Goal: Answer question/provide support: Share knowledge or assist other users

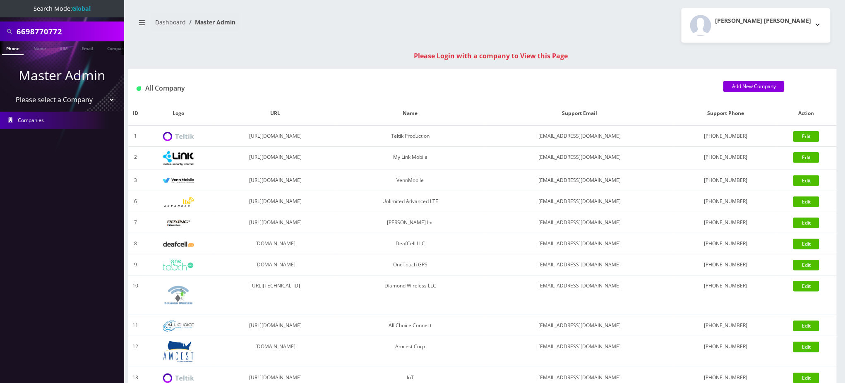
click at [16, 48] on link "Phone" at bounding box center [13, 48] width 22 height 14
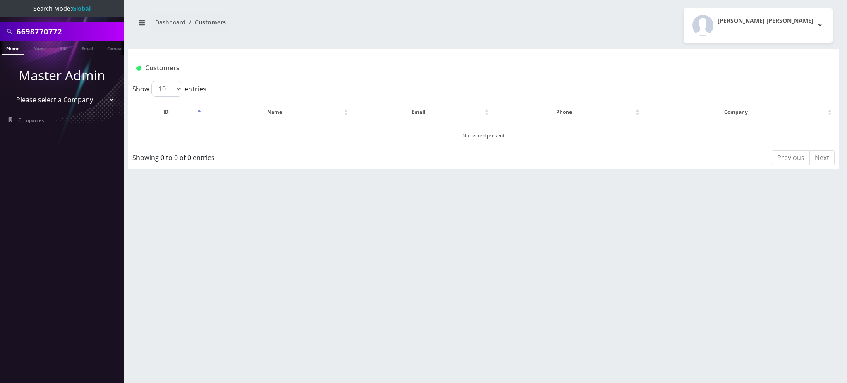
click at [216, 49] on div "Customers" at bounding box center [483, 65] width 711 height 32
click at [69, 29] on input "6698770772" at bounding box center [69, 32] width 105 height 16
drag, startPoint x: 81, startPoint y: 29, endPoint x: 0, endPoint y: 31, distance: 81.5
click at [0, 30] on div "6698770772" at bounding box center [62, 32] width 124 height 20
paste input "14143887938"
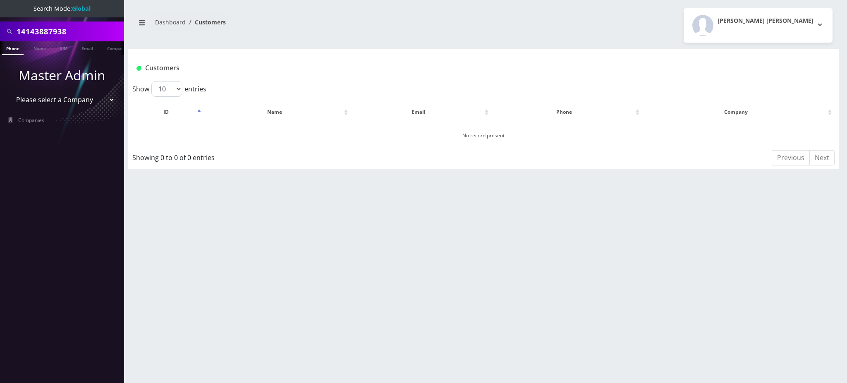
drag, startPoint x: 21, startPoint y: 30, endPoint x: 0, endPoint y: 18, distance: 24.3
click at [10, 30] on div "14143887938" at bounding box center [62, 32] width 120 height 16
type input "4143887938"
click at [10, 50] on link "Phone" at bounding box center [13, 48] width 22 height 14
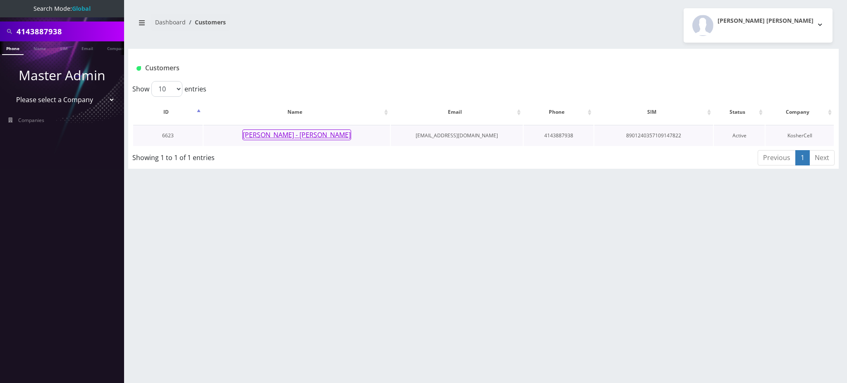
click at [272, 134] on button "[PERSON_NAME] - [PERSON_NAME]" at bounding box center [296, 134] width 109 height 11
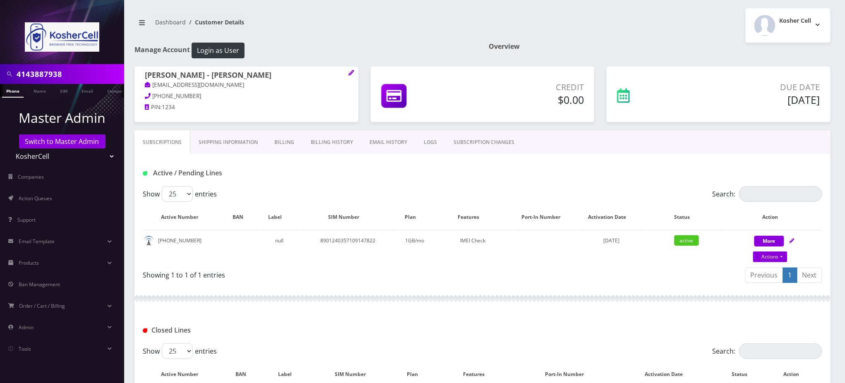
click at [626, 18] on div "Kosher Cell Logout" at bounding box center [659, 25] width 354 height 34
click at [771, 257] on link "Actions" at bounding box center [770, 257] width 34 height 11
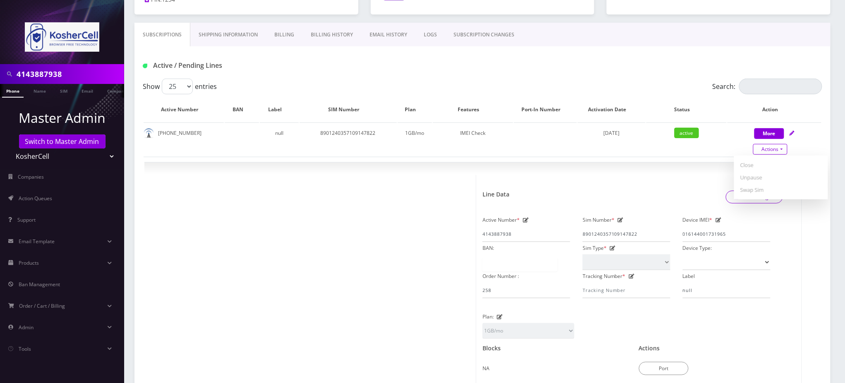
scroll to position [110, 0]
click at [673, 58] on div "Active / Pending Lines" at bounding box center [483, 63] width 692 height 14
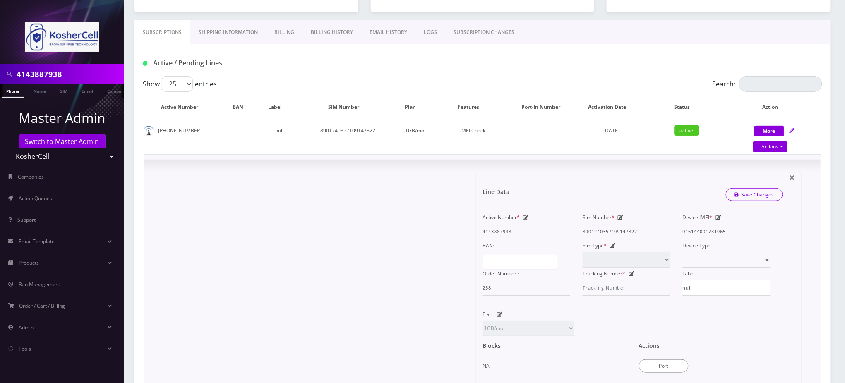
click at [384, 199] on div at bounding box center [314, 312] width 326 height 280
click at [561, 65] on div "Active / Pending Lines" at bounding box center [483, 63] width 692 height 14
click at [682, 231] on div "Device IMEI * [TECHNICAL_ID]" at bounding box center [726, 225] width 100 height 28
click at [533, 64] on div "Active / Pending Lines" at bounding box center [483, 63] width 692 height 14
click at [48, 74] on input "4143887938" at bounding box center [69, 74] width 105 height 16
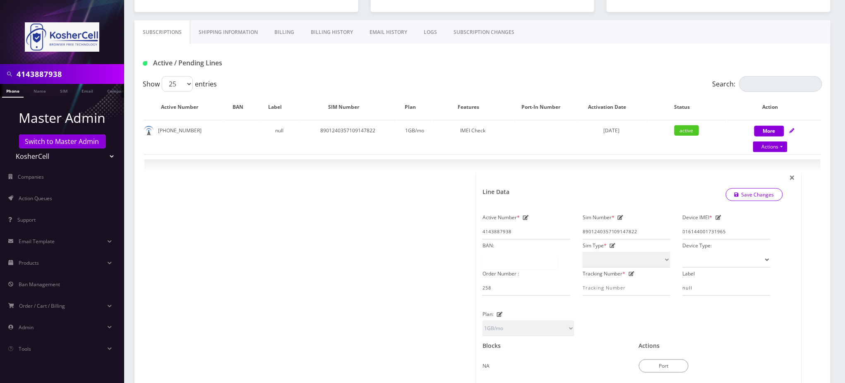
click at [48, 74] on input "4143887938" at bounding box center [69, 74] width 105 height 16
click at [48, 73] on input "4143887938" at bounding box center [69, 74] width 105 height 16
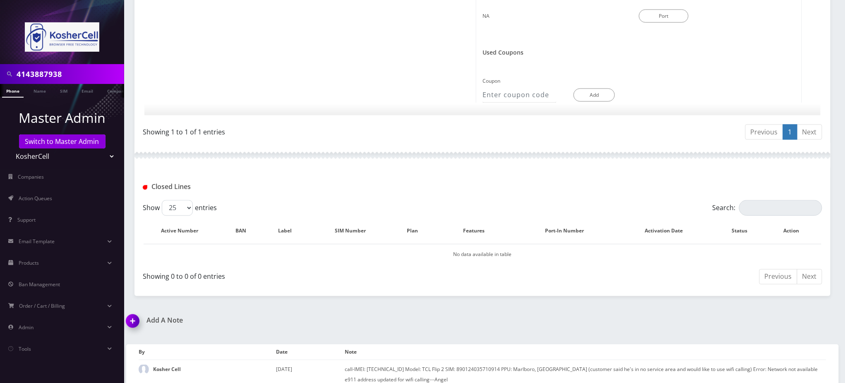
scroll to position [469, 0]
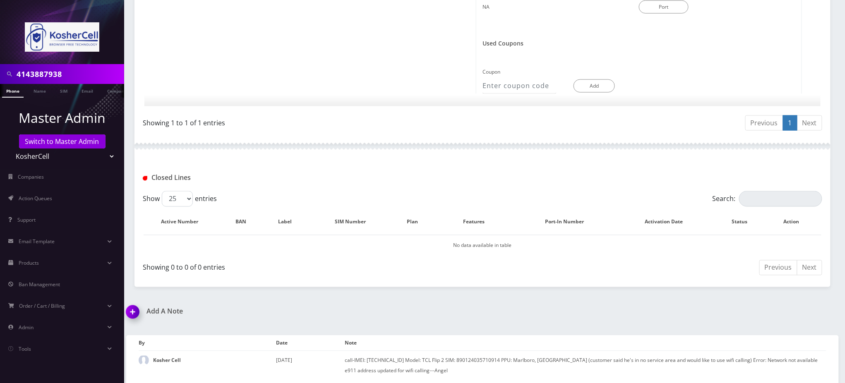
click at [133, 311] on img at bounding box center [134, 315] width 24 height 24
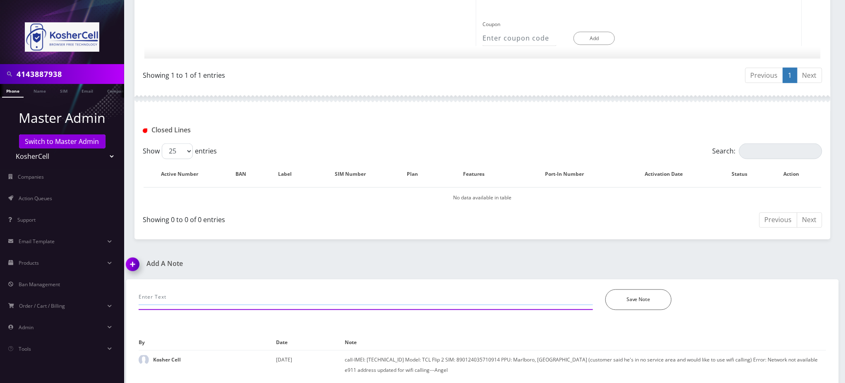
click at [191, 297] on input "text" at bounding box center [366, 298] width 454 height 16
paste input "TEL-1407 [PERSON_NAME] - 4143887938 Unable to receive SMS"
type input "TEL-1407 [PERSON_NAME] - 4143887938 Unable to receive SMS"
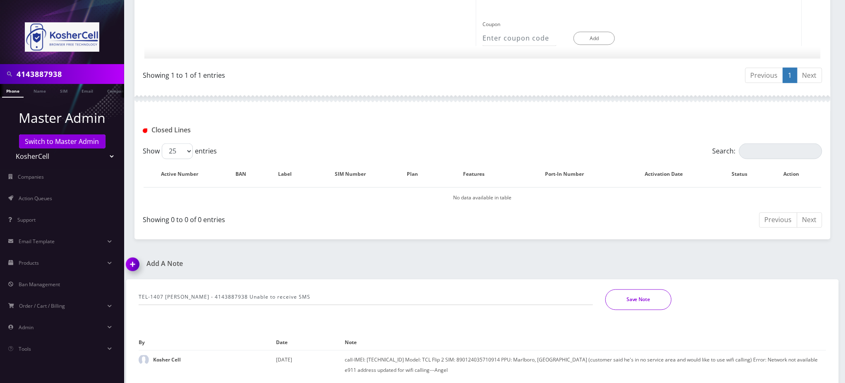
click at [635, 297] on button "Save Note" at bounding box center [638, 300] width 66 height 21
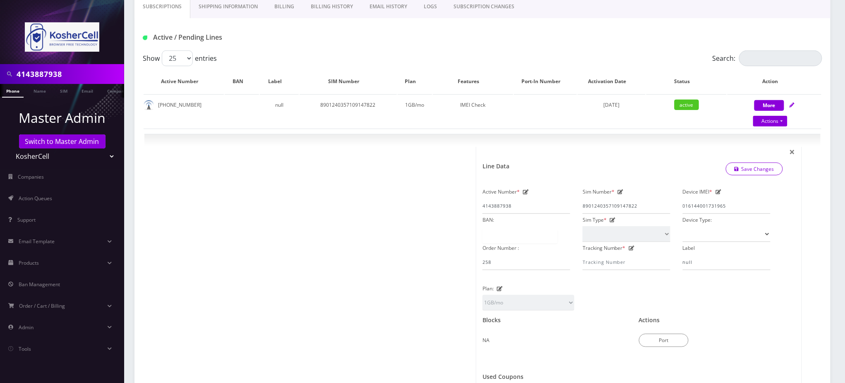
scroll to position [0, 0]
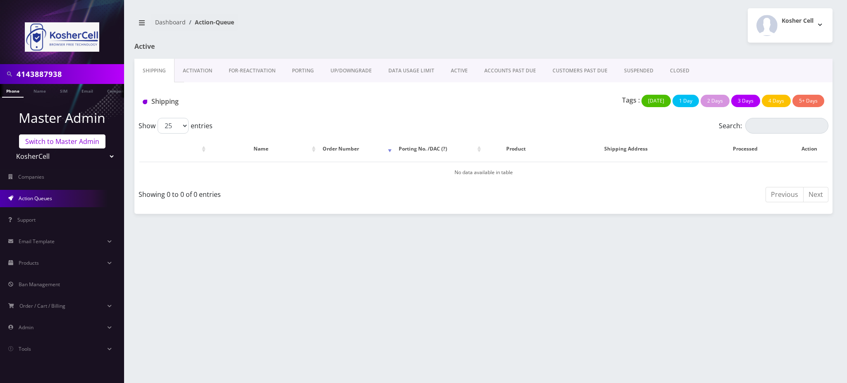
click at [67, 144] on link "Switch to Master Admin" at bounding box center [62, 141] width 86 height 14
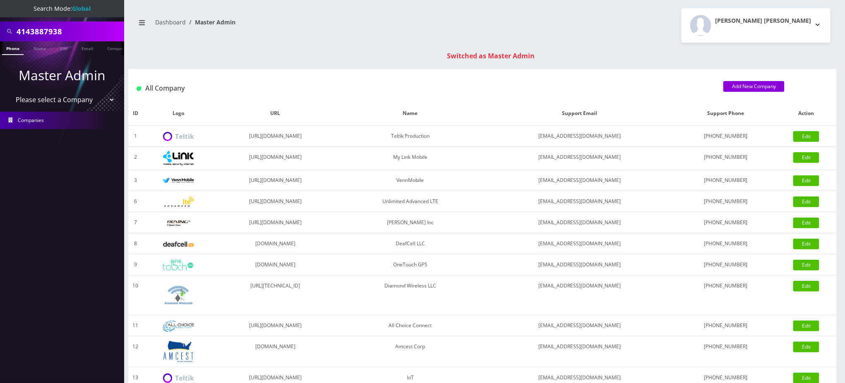
drag, startPoint x: 78, startPoint y: 34, endPoint x: 0, endPoint y: 18, distance: 79.7
click at [0, 18] on nav "Search Mode: Global 4143887938 Phone Name SIM Email Company Customer Master Adm…" at bounding box center [62, 191] width 124 height 383
paste input "908) 720-7165"
type input "9087207165"
click at [8, 48] on link "Phone" at bounding box center [13, 48] width 22 height 14
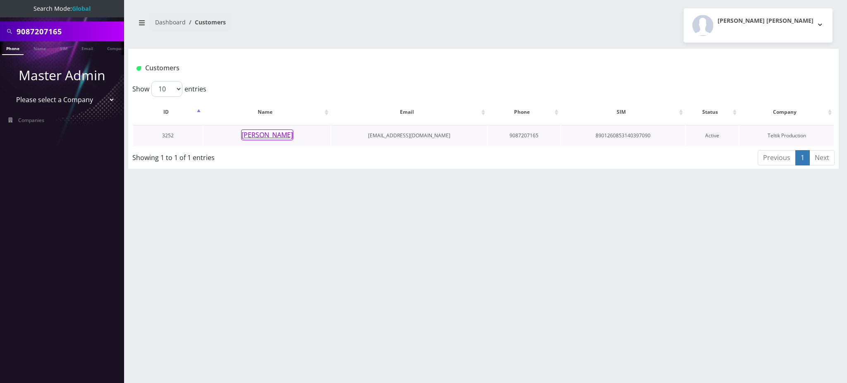
click at [276, 134] on button "Shayna Goodman" at bounding box center [267, 134] width 52 height 11
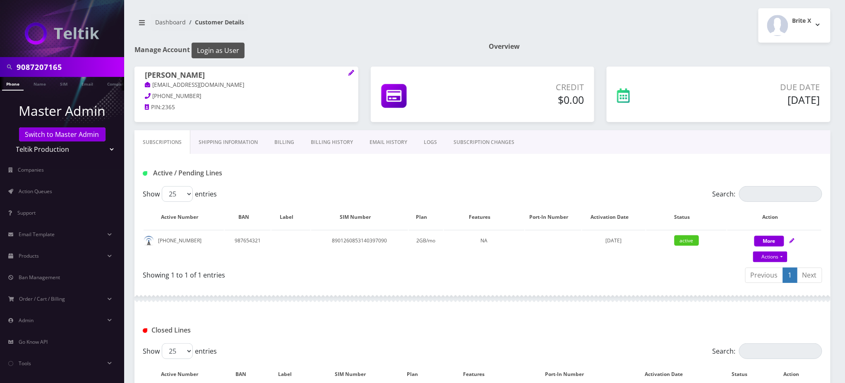
click at [234, 51] on button "Login as User" at bounding box center [218, 51] width 53 height 16
click at [193, 241] on td "908-720-7165" at bounding box center [184, 247] width 80 height 34
click at [42, 70] on input "9087207165" at bounding box center [69, 67] width 105 height 16
click at [374, 44] on h1 "Manage Account Login as User" at bounding box center [305, 51] width 342 height 16
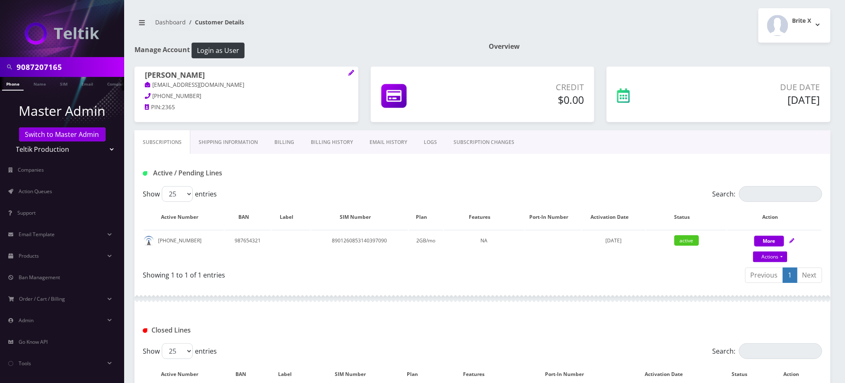
click at [307, 180] on div "Active / Pending Lines" at bounding box center [482, 170] width 696 height 32
click at [384, 143] on link "EMAIL HISTORY" at bounding box center [388, 142] width 54 height 24
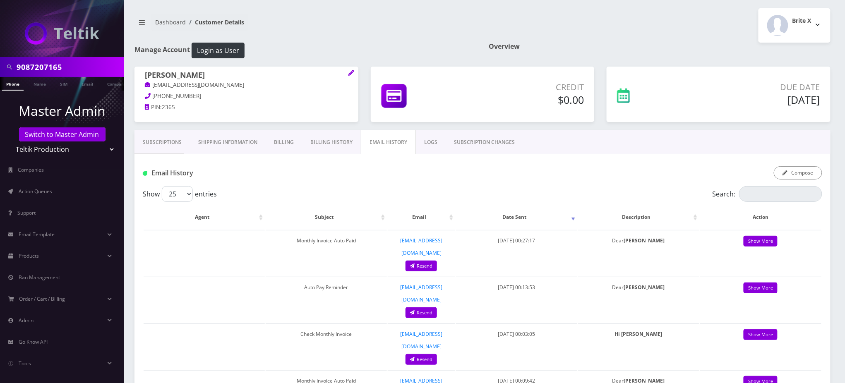
click at [335, 142] on link "Billing History" at bounding box center [331, 142] width 59 height 24
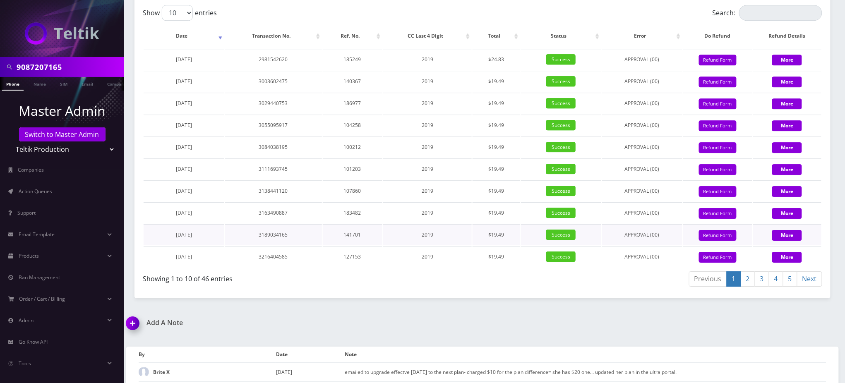
scroll to position [1014, 0]
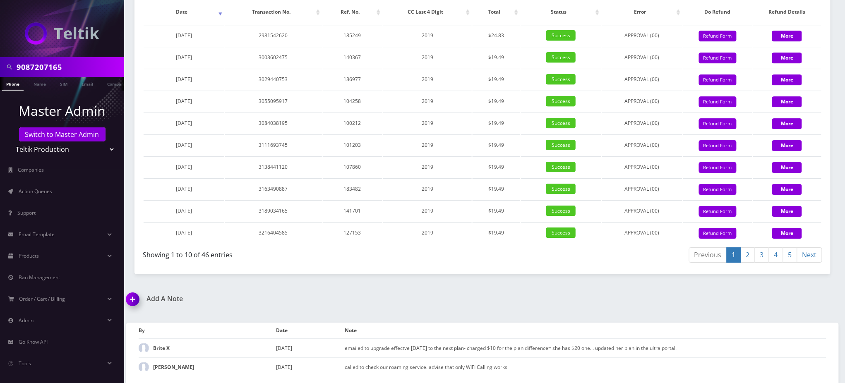
click at [135, 302] on img at bounding box center [134, 302] width 24 height 24
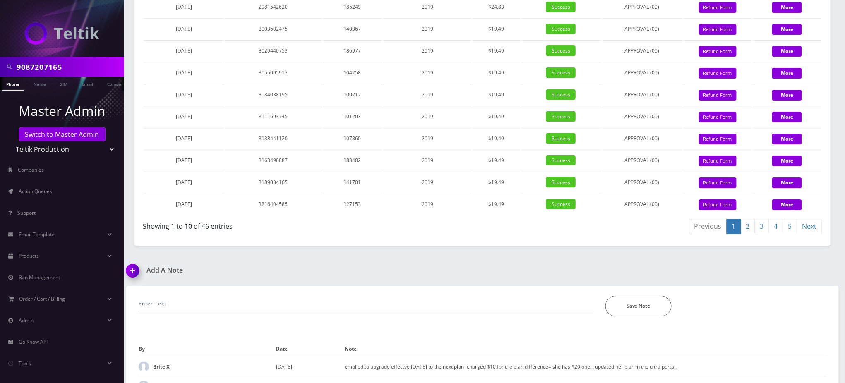
scroll to position [1061, 0]
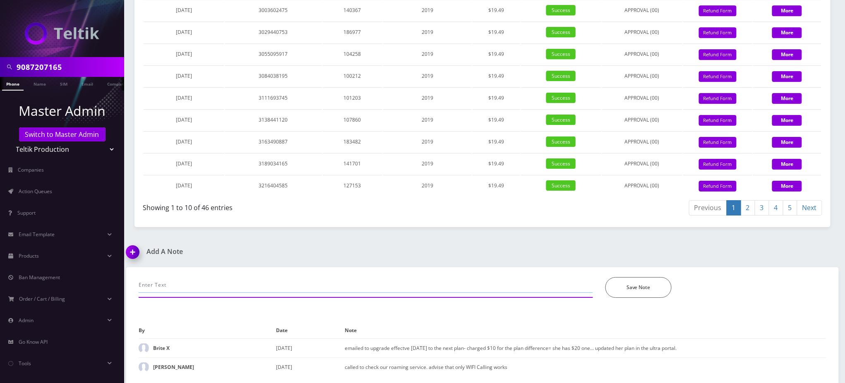
click at [249, 280] on input "text" at bounding box center [366, 285] width 454 height 16
paste input "spoke with DG - requested to put line on Unlimited and keep plan in Brite as is."
type input "spoke with DG - requested to put line on Unlimited and keep plan in Brite as is."
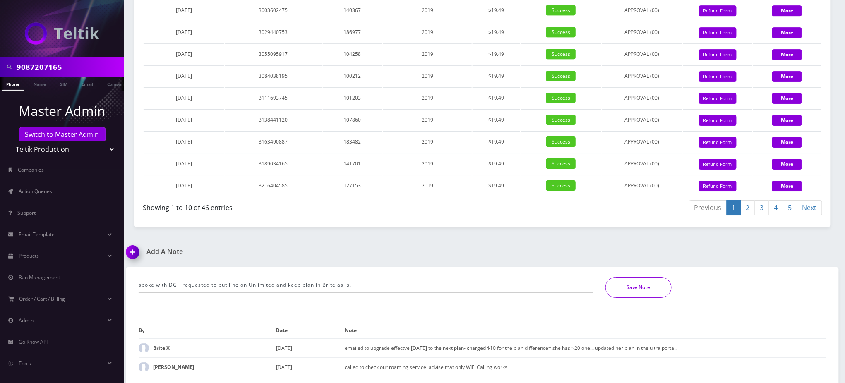
click at [639, 292] on button "Save Note" at bounding box center [638, 287] width 66 height 21
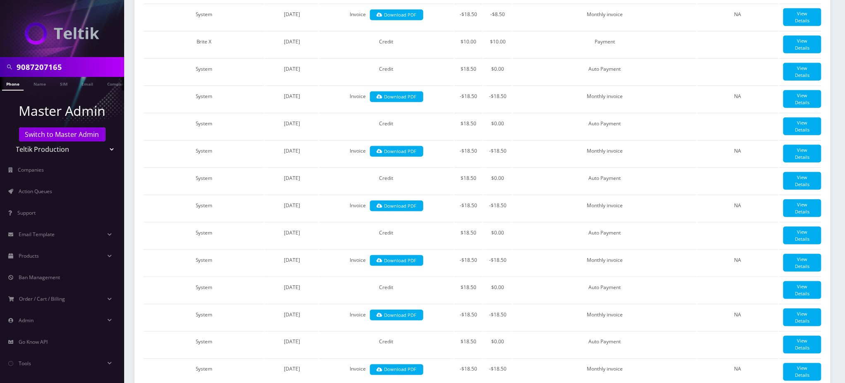
scroll to position [261, 0]
